Goal: Task Accomplishment & Management: Use online tool/utility

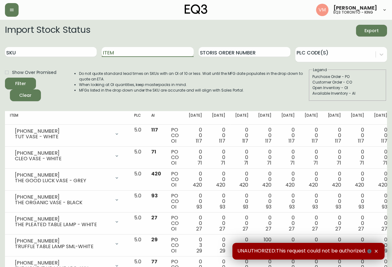
click at [141, 53] on input "Item" at bounding box center [148, 52] width 92 height 10
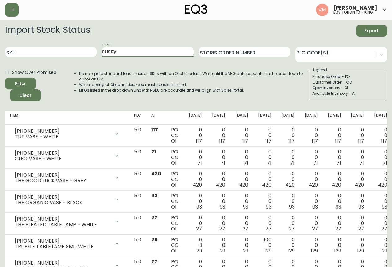
type input "husky"
click at [5, 78] on button "Filter" at bounding box center [20, 84] width 31 height 12
